Goal: Task Accomplishment & Management: Manage account settings

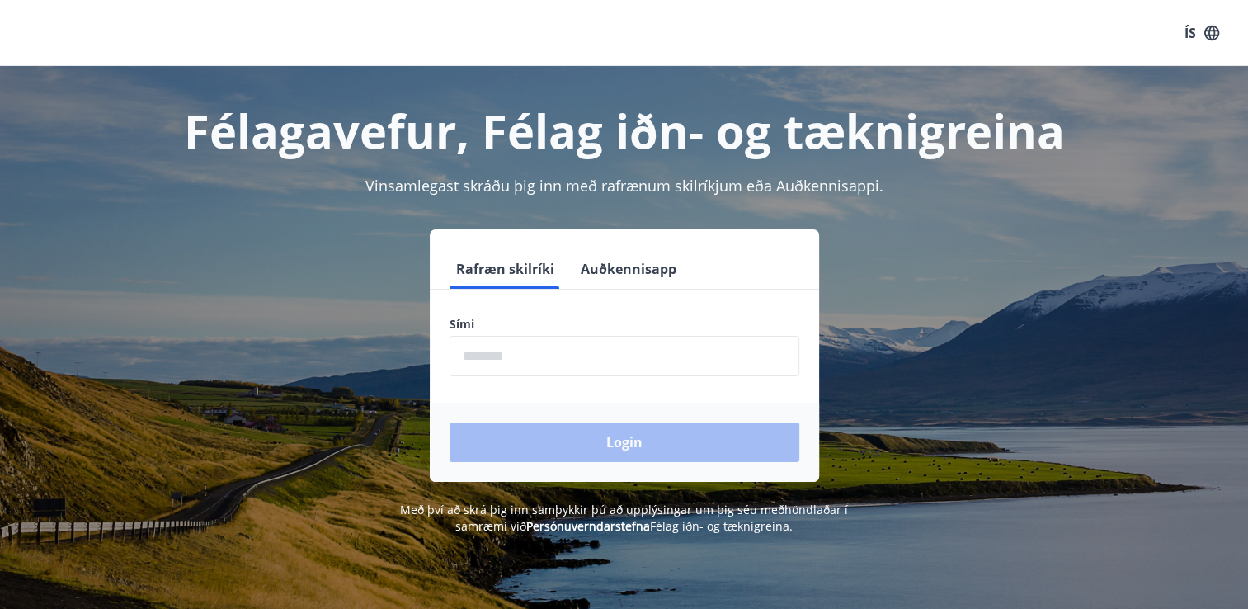
click at [519, 351] on input "phone" at bounding box center [624, 356] width 350 height 40
type input "*"
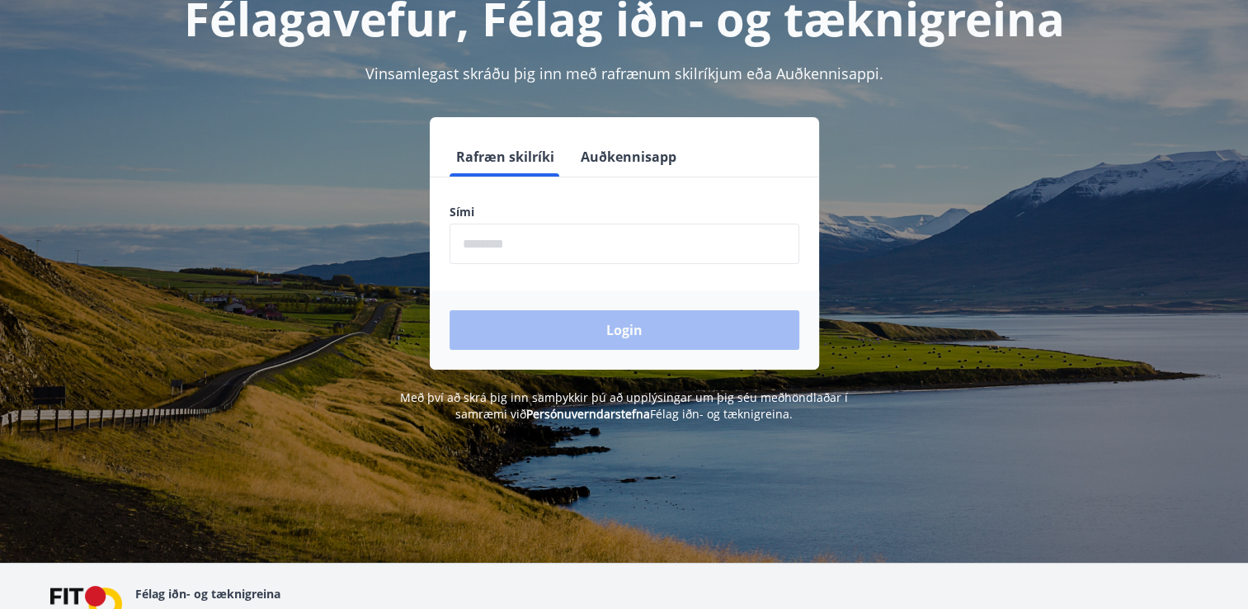
scroll to position [205, 0]
